Goal: Browse casually

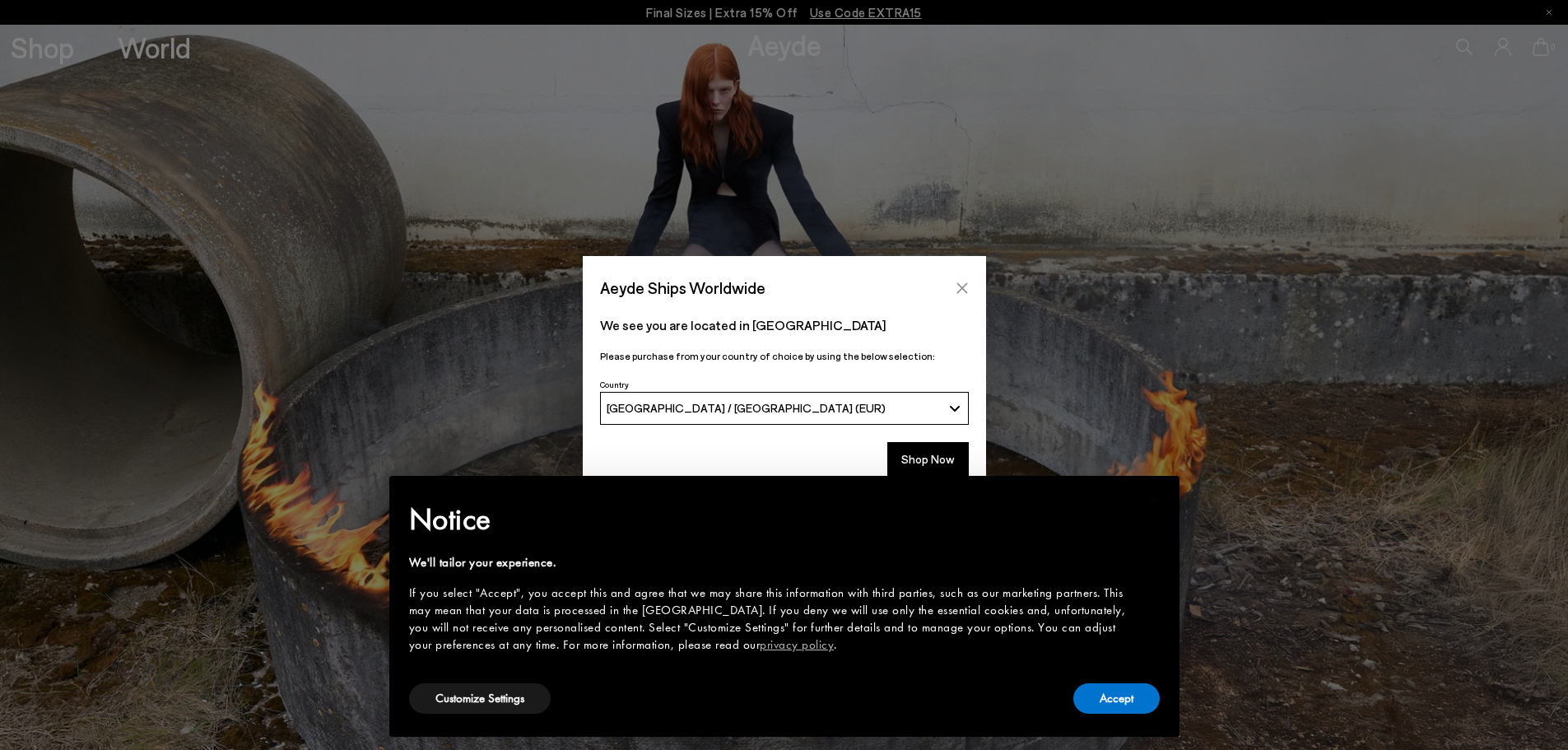
click at [966, 285] on icon "Close" at bounding box center [962, 288] width 13 height 13
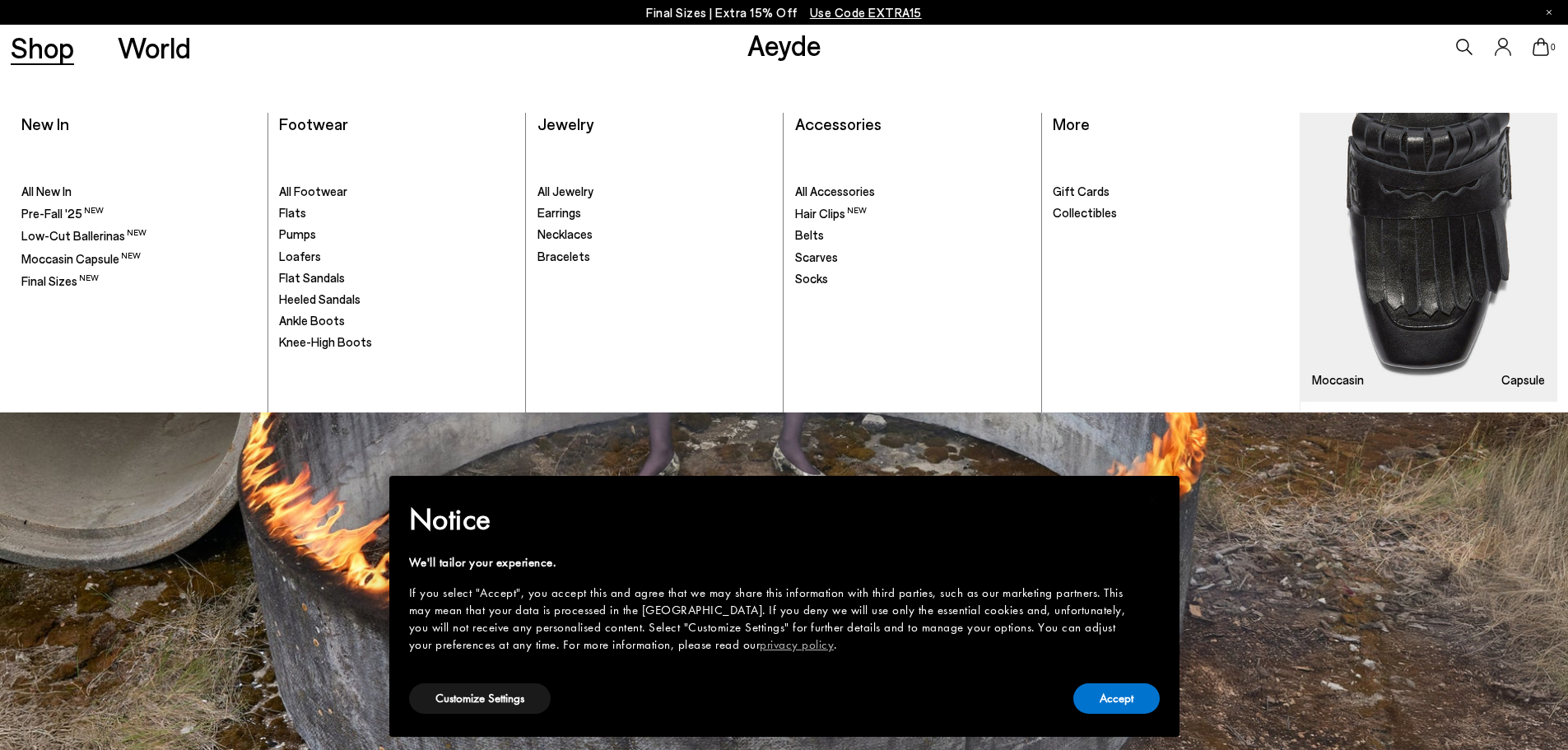
click at [37, 50] on link "Shop" at bounding box center [42, 47] width 63 height 29
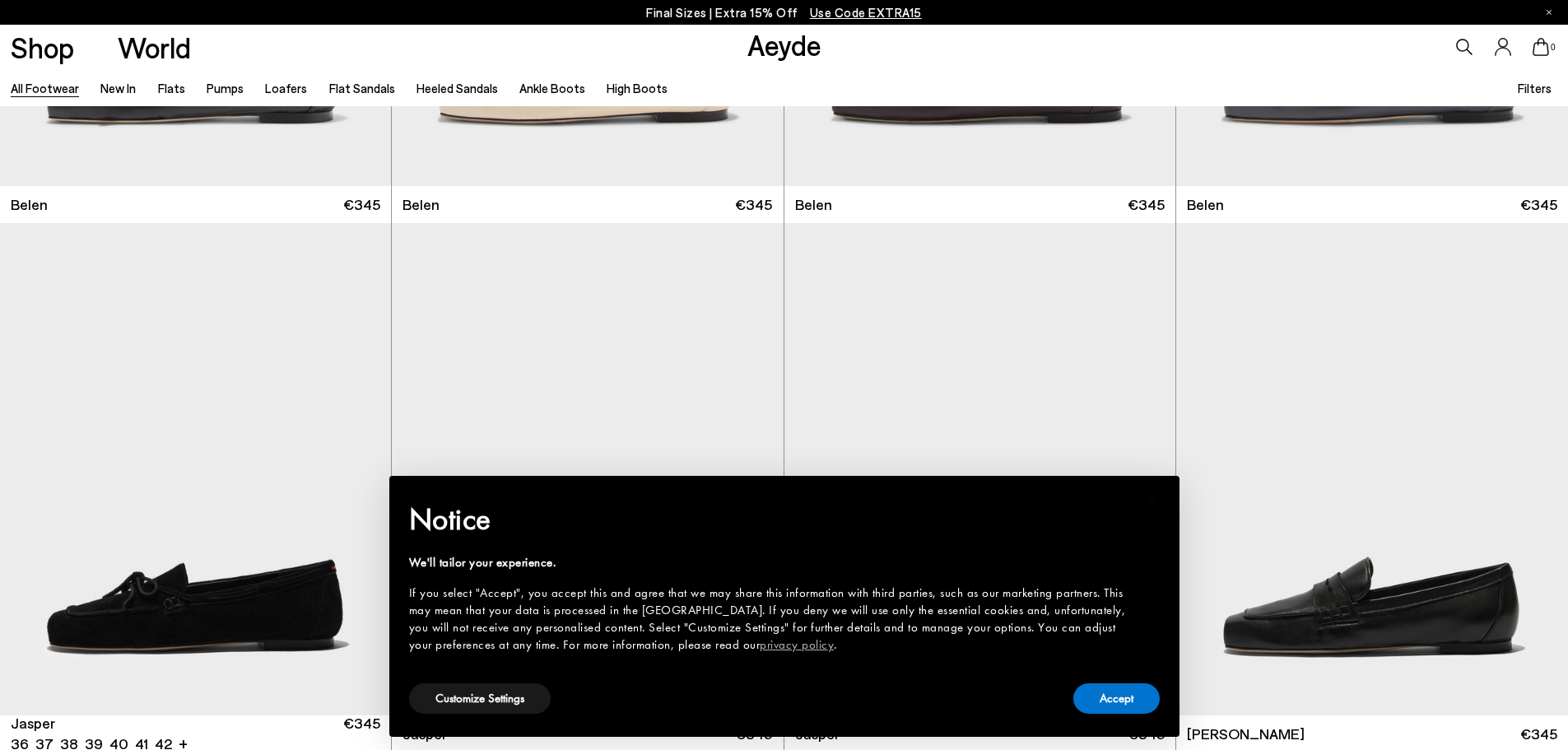
scroll to position [576, 0]
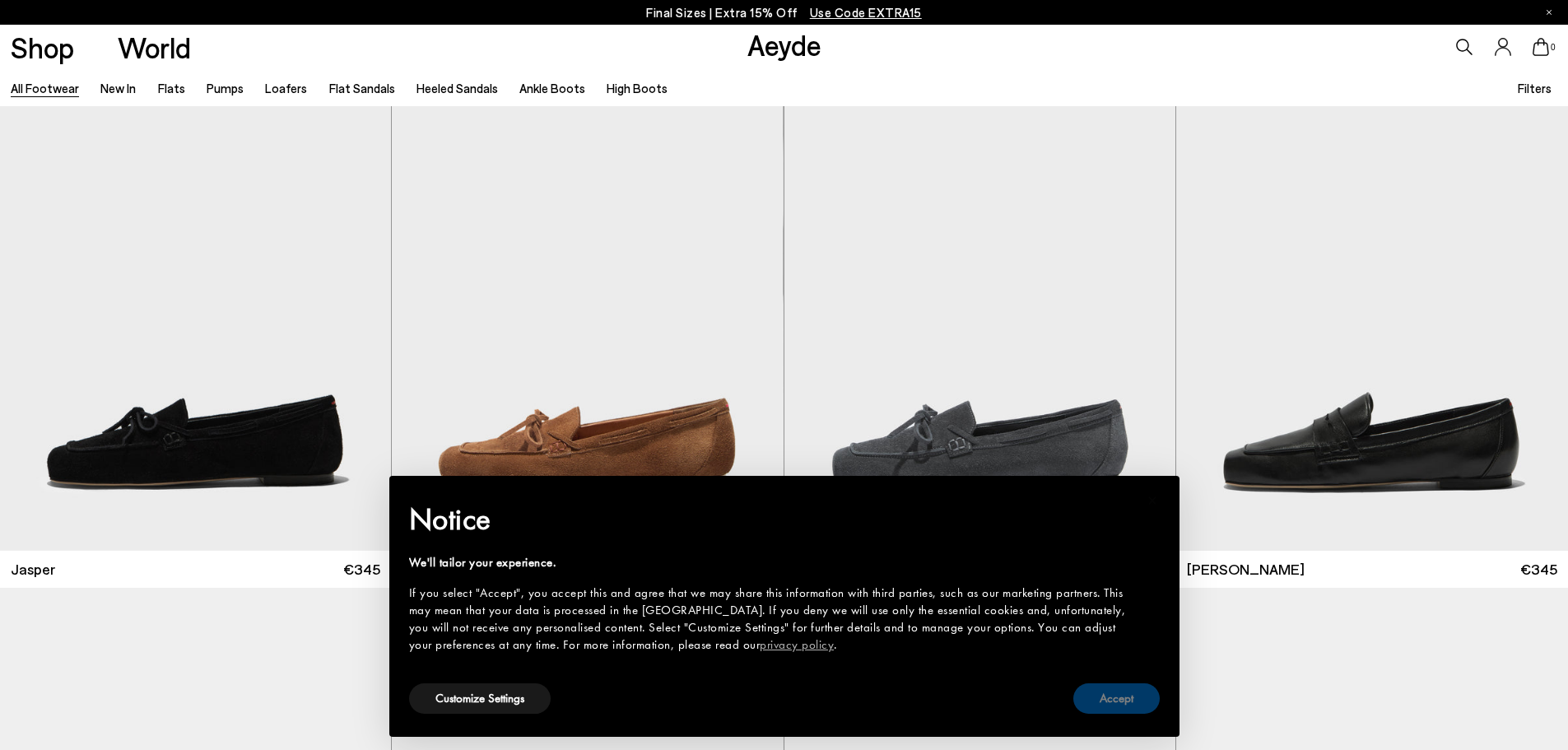
click at [1109, 693] on button "Accept" at bounding box center [1116, 699] width 87 height 31
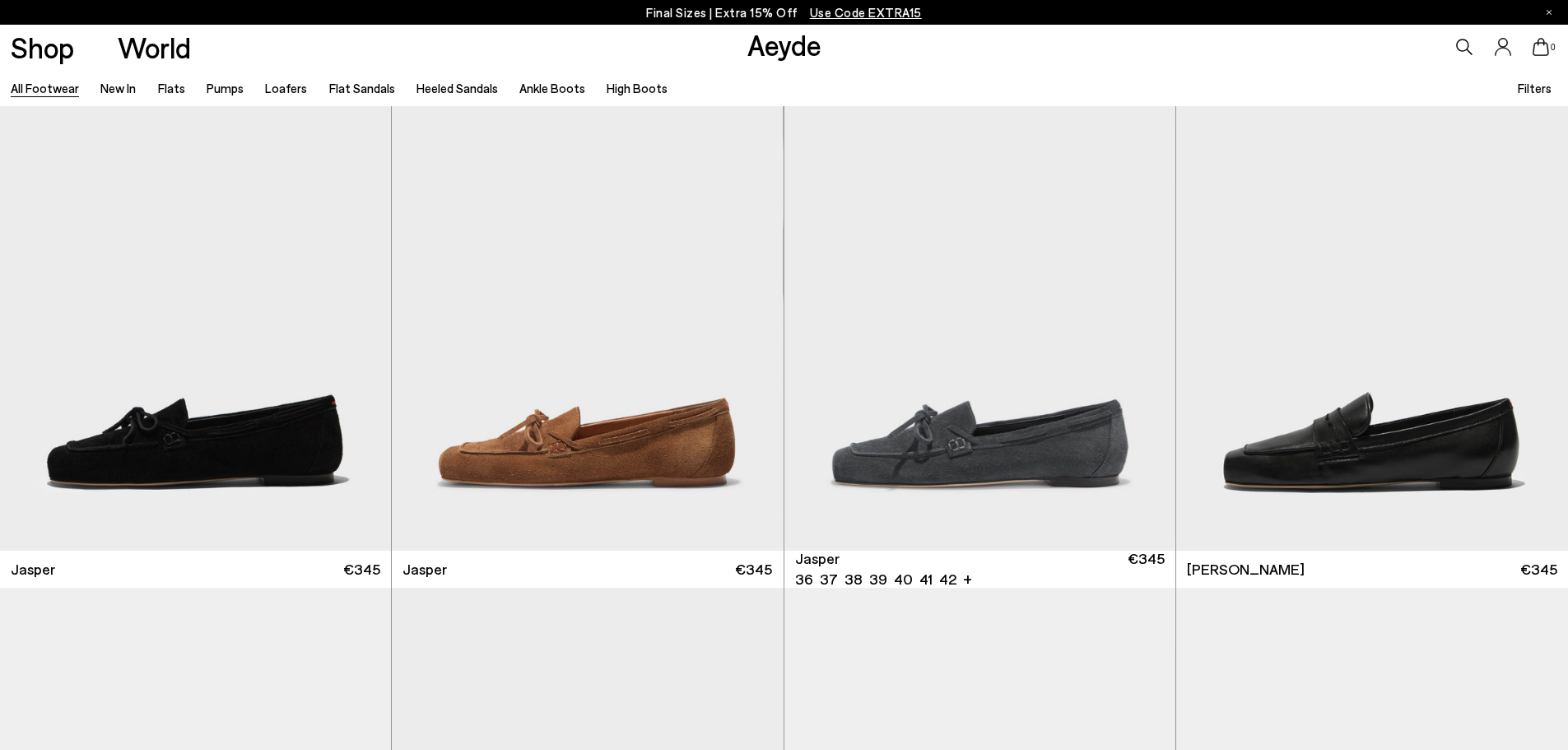
scroll to position [82, 0]
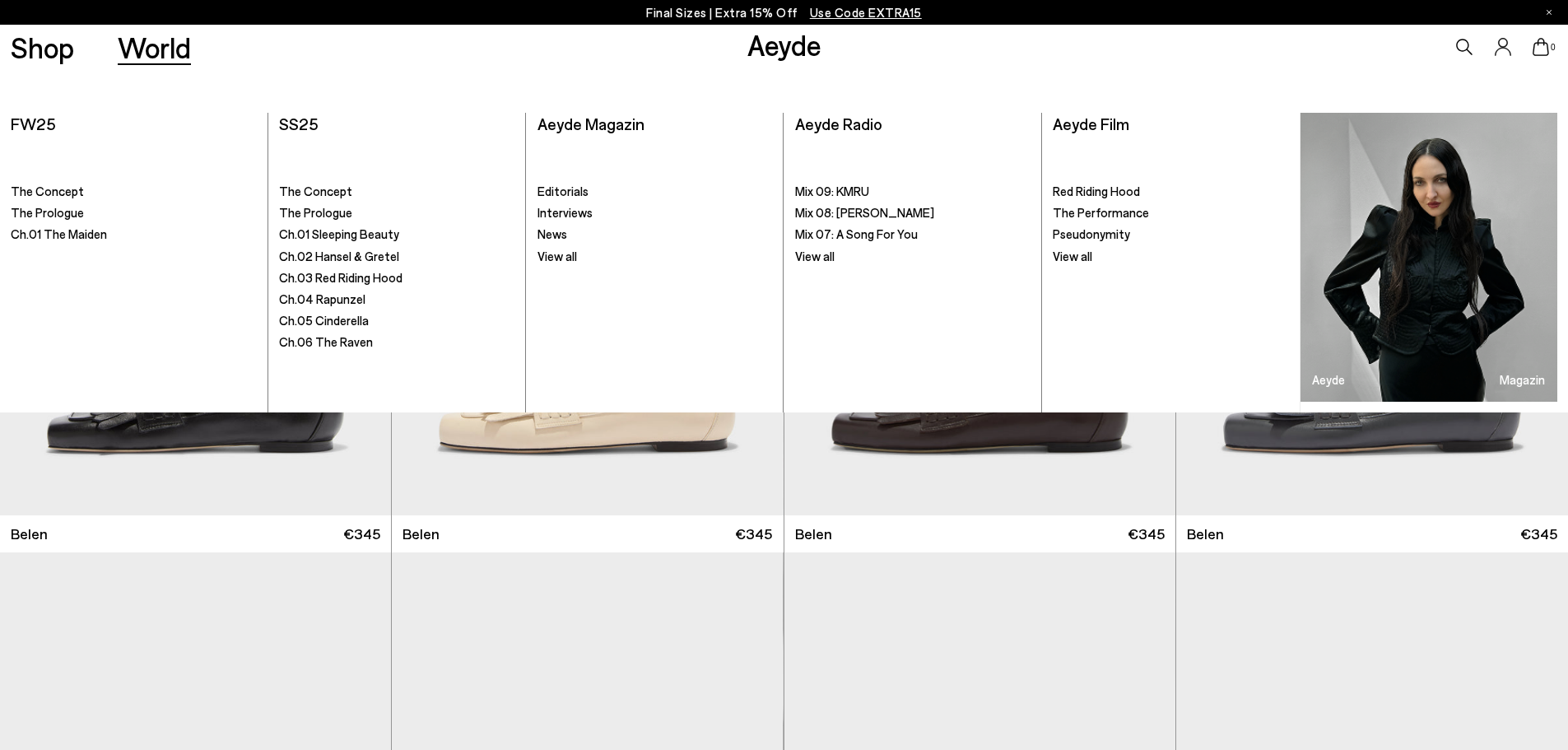
click at [169, 53] on link "World" at bounding box center [154, 47] width 74 height 29
